Goal: Understand process/instructions

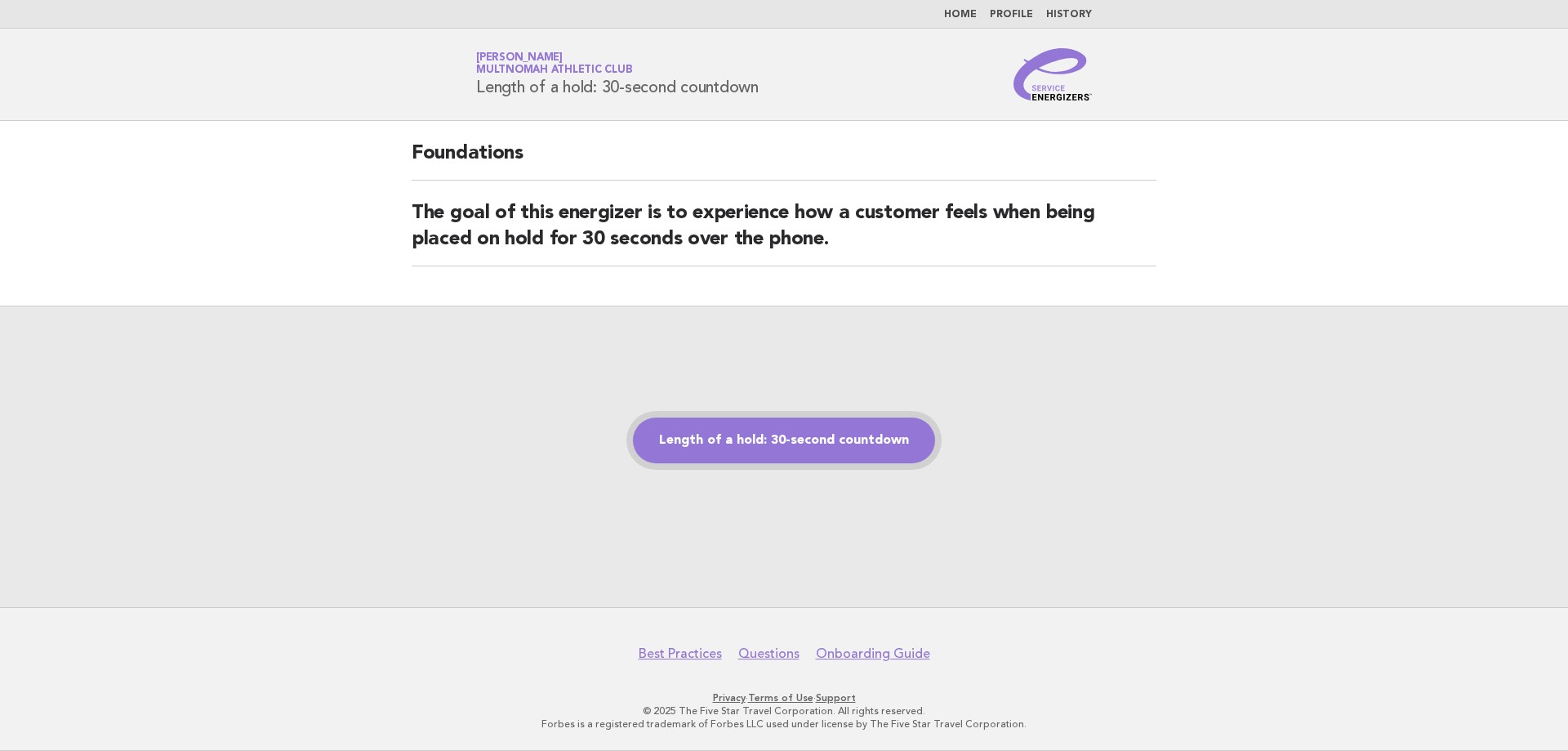
click at [695, 444] on link "Length of a hold: 30-second countdown" at bounding box center [784, 440] width 302 height 46
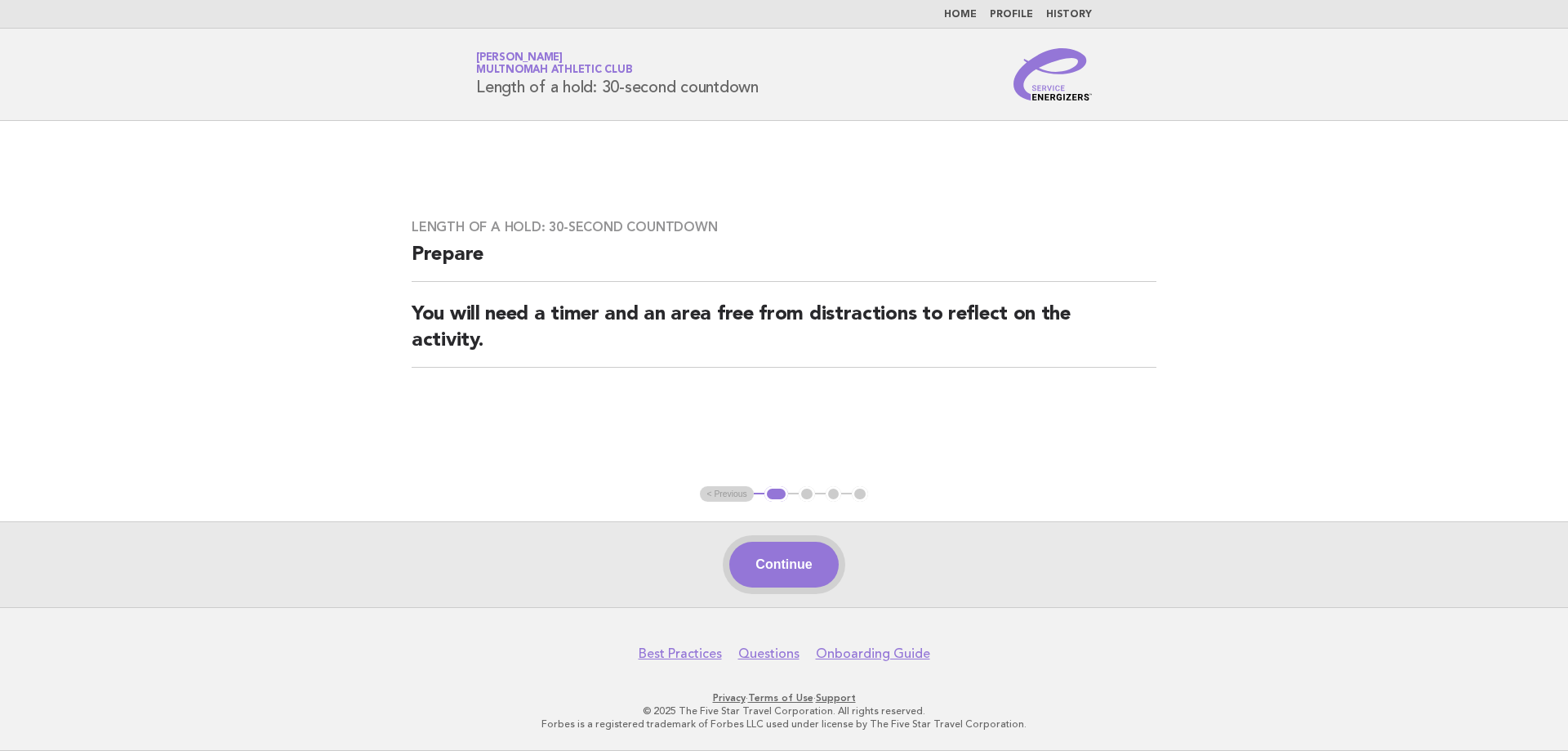
click at [764, 557] on button "Continue" at bounding box center [783, 564] width 109 height 46
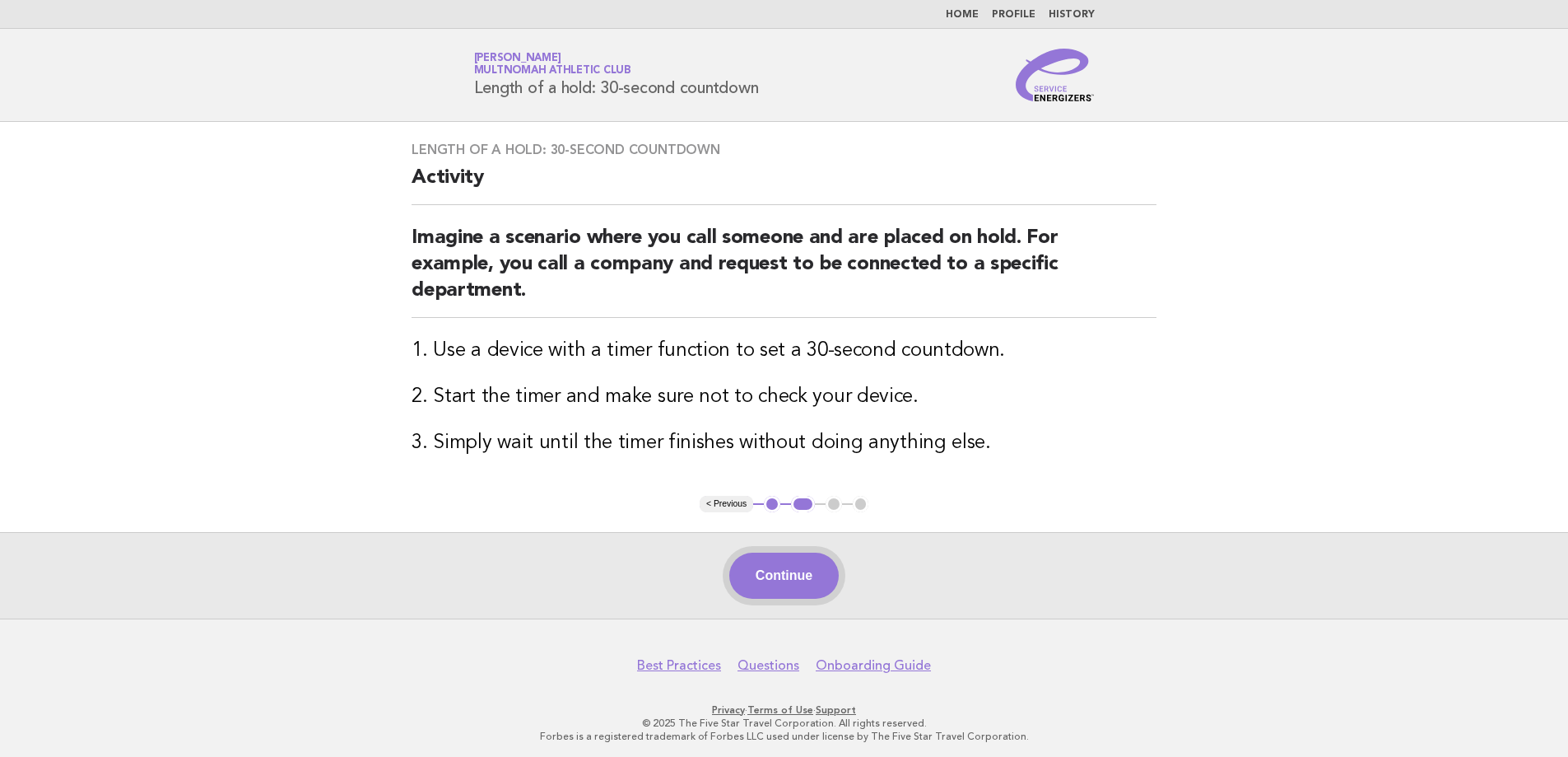
click at [785, 580] on button "Continue" at bounding box center [784, 575] width 110 height 46
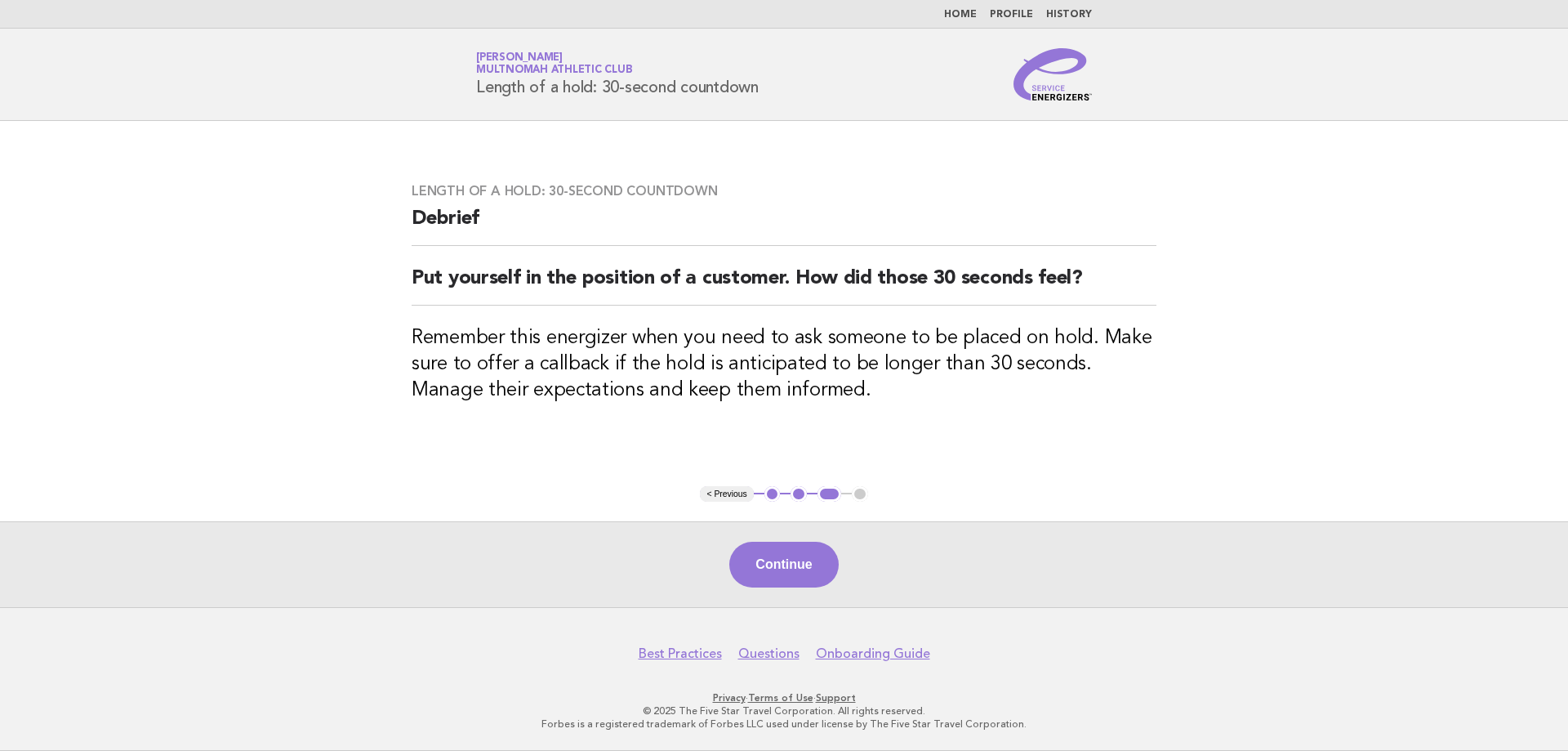
click at [778, 577] on button "Continue" at bounding box center [783, 564] width 109 height 46
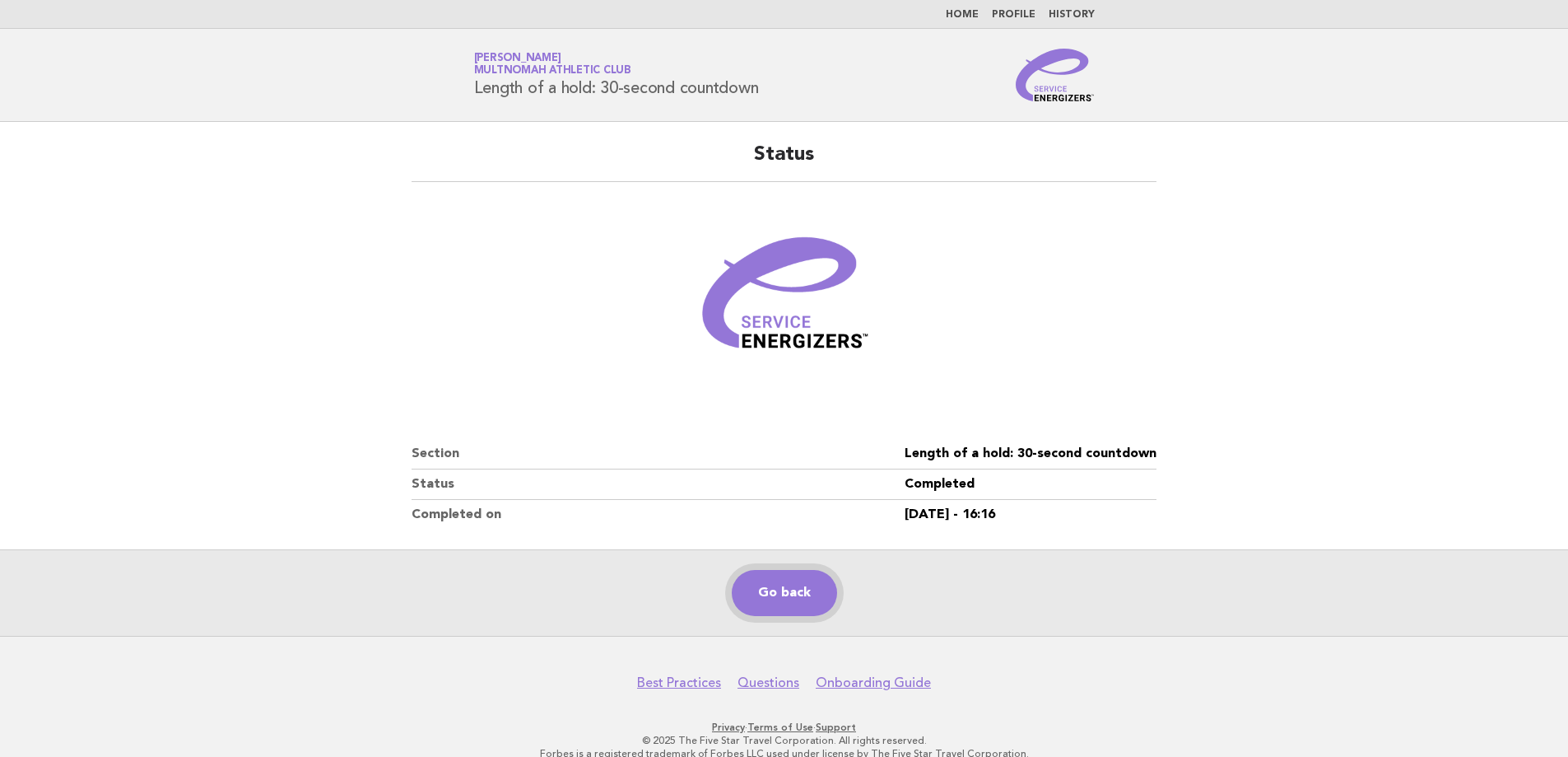
click at [789, 585] on link "Go back" at bounding box center [784, 593] width 105 height 46
